Goal: Task Accomplishment & Management: Manage account settings

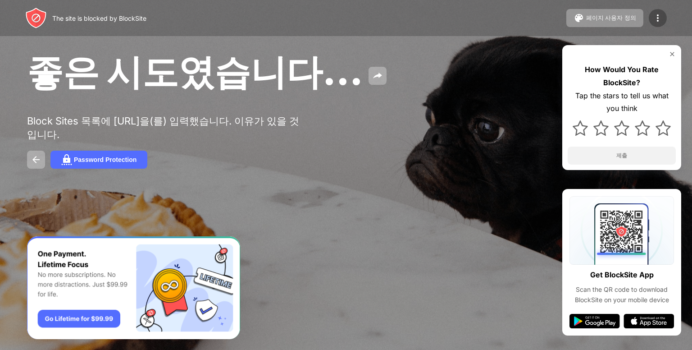
click at [655, 13] on img at bounding box center [657, 18] width 11 height 11
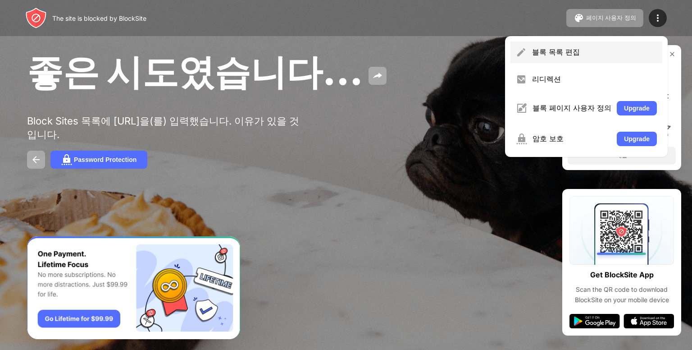
click at [612, 62] on div "블록 목록 편집" at bounding box center [586, 52] width 152 height 22
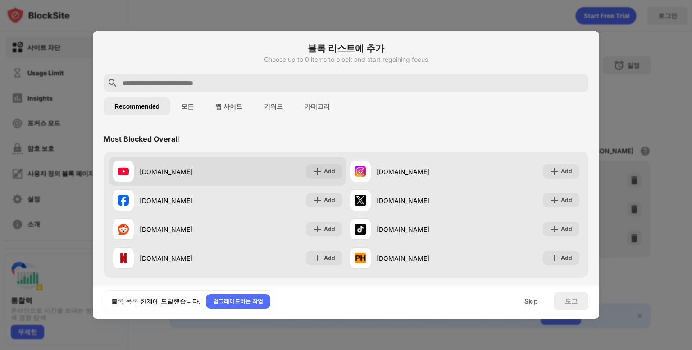
click at [273, 170] on div "[DOMAIN_NAME] Add" at bounding box center [227, 171] width 237 height 29
click at [166, 173] on div "[DOMAIN_NAME]" at bounding box center [184, 171] width 88 height 9
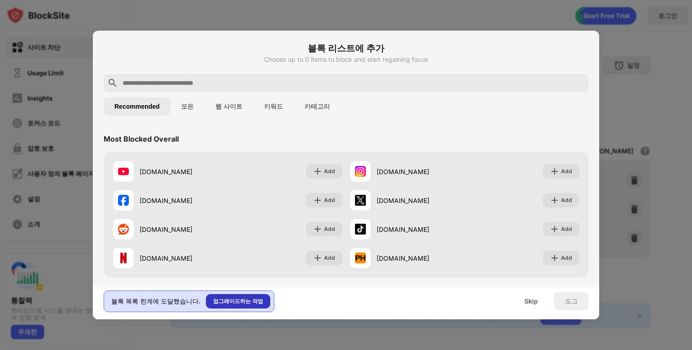
click at [241, 297] on div "업그레이드하는 작업" at bounding box center [238, 300] width 50 height 9
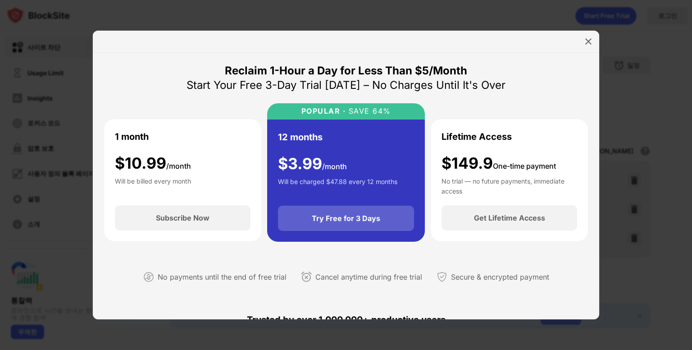
click at [373, 214] on div "Try Free for 3 Days" at bounding box center [346, 218] width 68 height 9
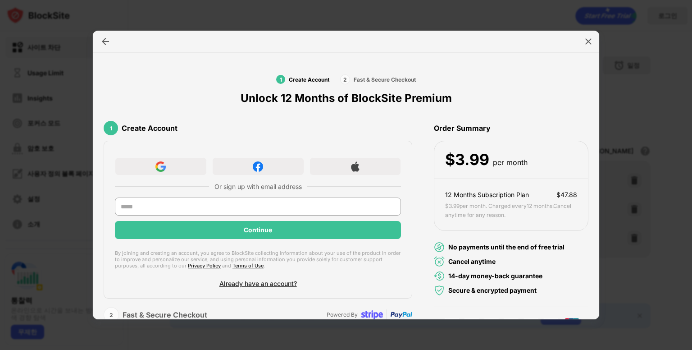
drag, startPoint x: 374, startPoint y: 232, endPoint x: 108, endPoint y: 40, distance: 328.5
click at [108, 40] on img at bounding box center [105, 41] width 9 height 9
